Goal: Find contact information: Find contact information

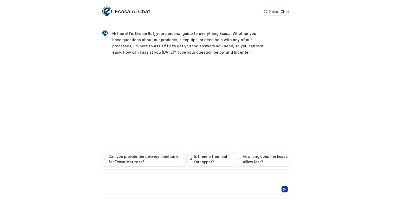
click at [134, 174] on div at bounding box center [196, 179] width 187 height 12
paste div
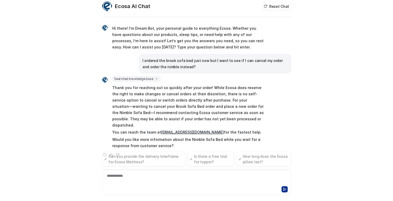
scroll to position [11, 0]
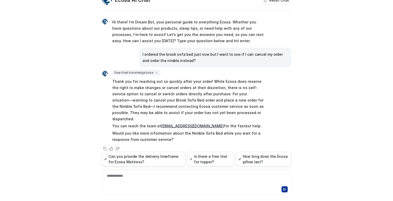
click at [176, 124] on link "[EMAIL_ADDRESS][DOMAIN_NAME]" at bounding box center [192, 126] width 63 height 4
drag, startPoint x: 197, startPoint y: 120, endPoint x: 159, endPoint y: 121, distance: 37.7
click at [159, 123] on p "You can reach the team at [EMAIL_ADDRESS][DOMAIN_NAME] for the fastest help." at bounding box center [188, 126] width 152 height 6
copy link "[EMAIL_ADDRESS][DOMAIN_NAME]"
